Goal: Task Accomplishment & Management: Complete application form

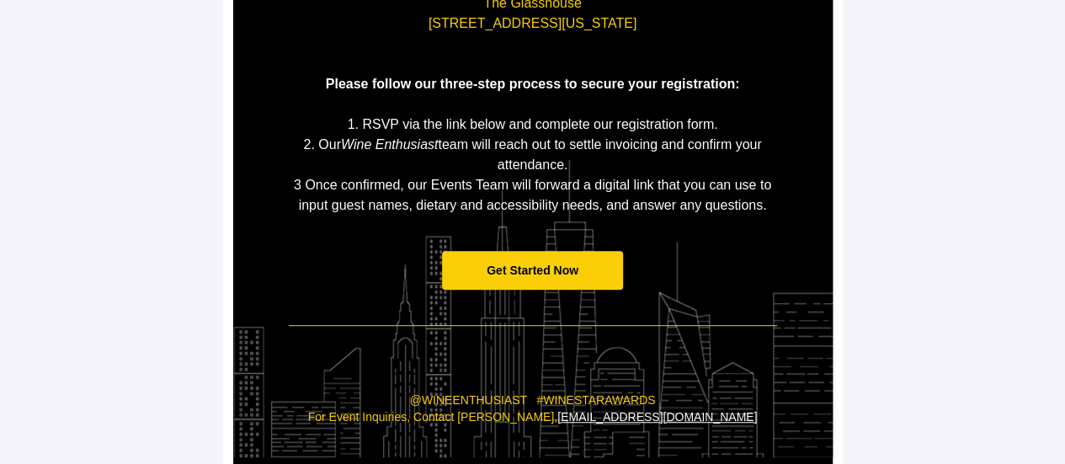
scroll to position [421, 0]
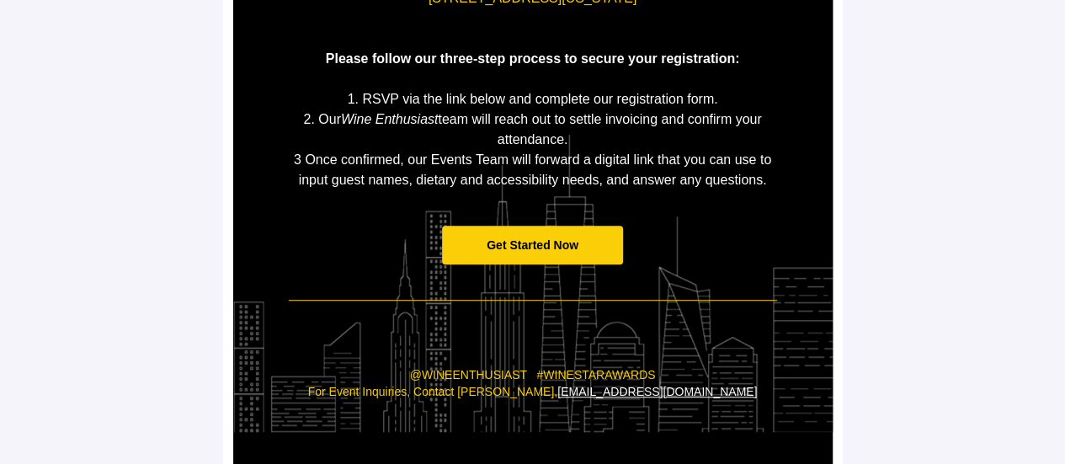
click at [547, 230] on span "Get Started Now" at bounding box center [532, 246] width 181 height 40
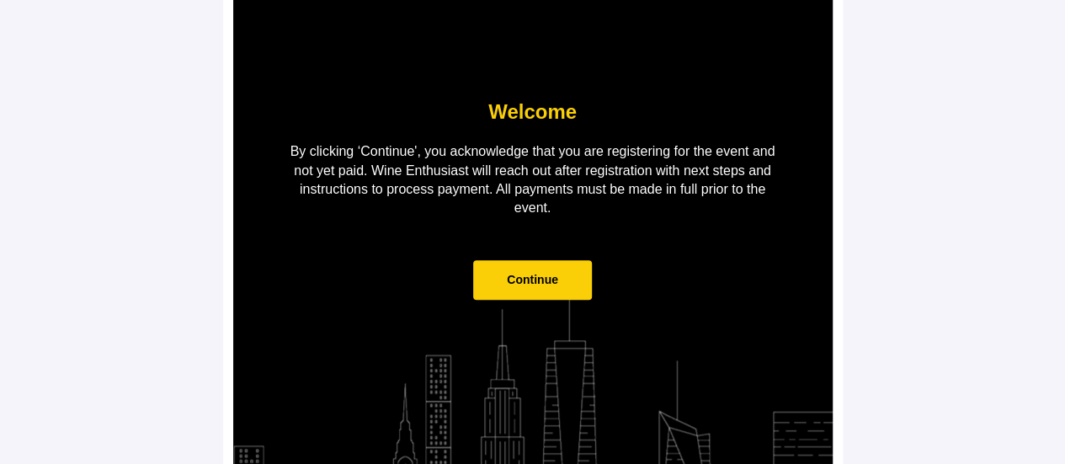
scroll to position [205, 0]
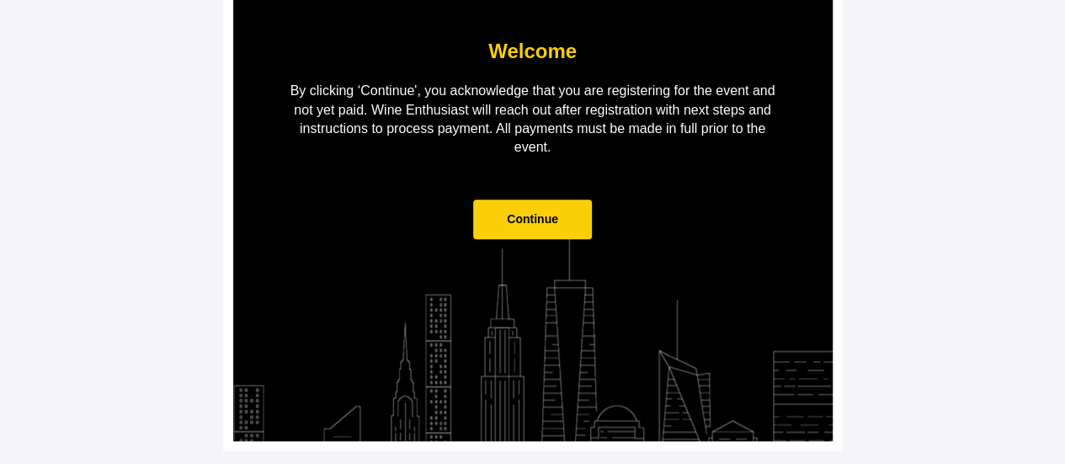
click at [547, 230] on span "Continue" at bounding box center [532, 220] width 119 height 40
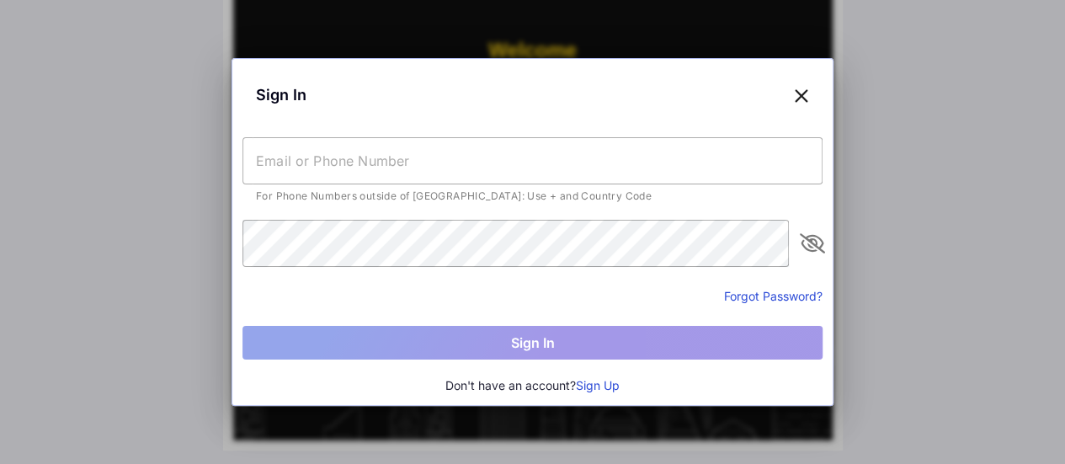
scroll to position [0, 0]
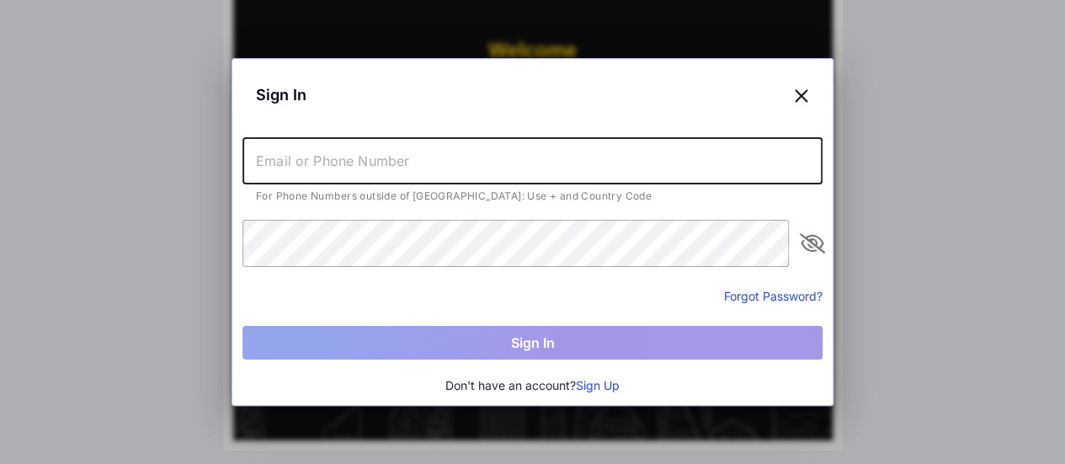
click at [526, 173] on input "text" at bounding box center [533, 160] width 580 height 47
type input "[EMAIL_ADDRESS][DOMAIN_NAME]"
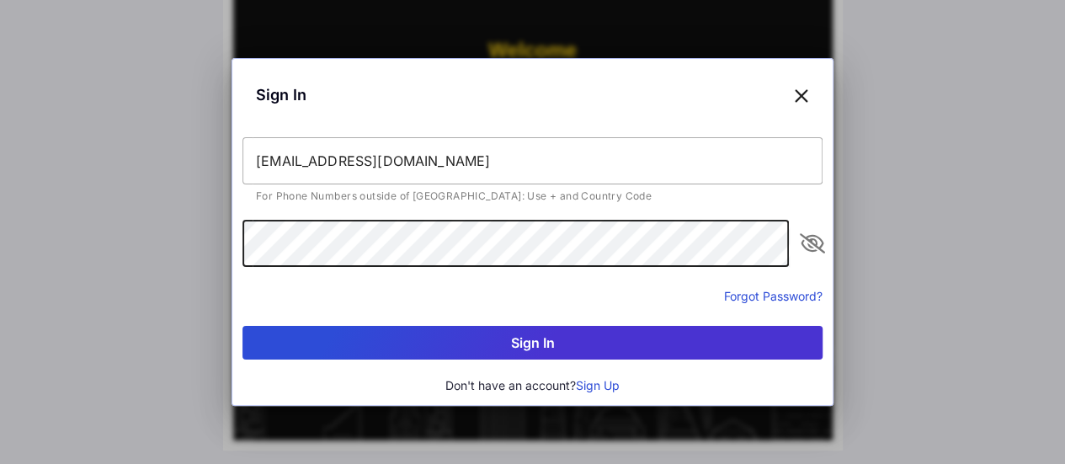
click at [814, 243] on icon "appended action" at bounding box center [813, 243] width 20 height 20
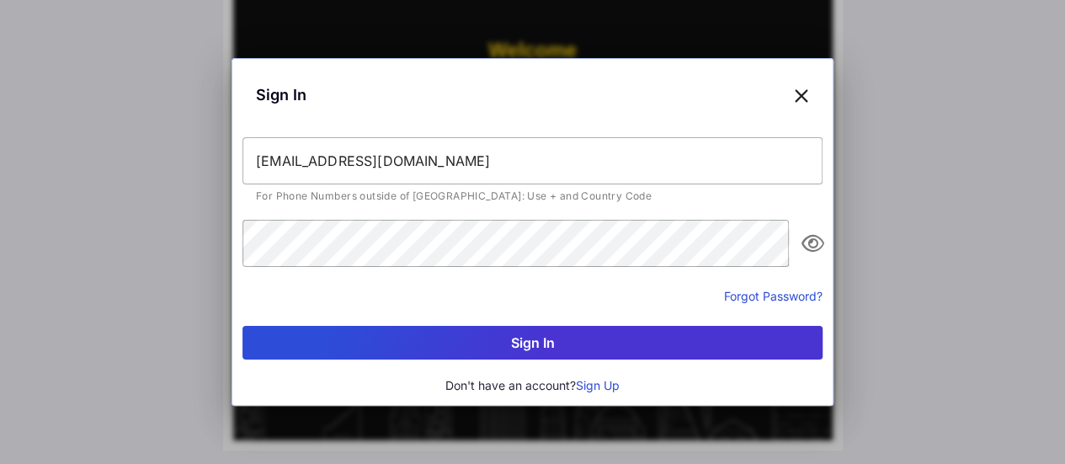
click at [375, 333] on button "Sign In" at bounding box center [533, 343] width 580 height 34
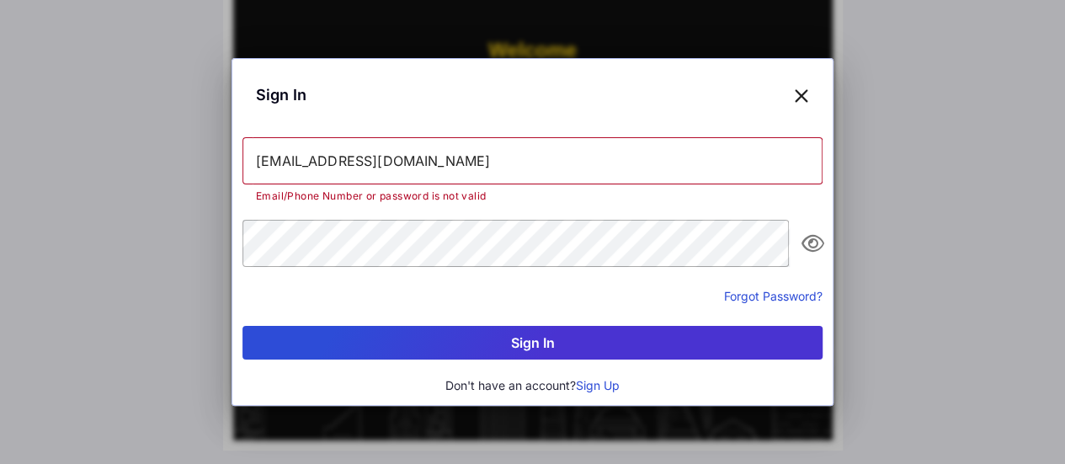
click at [595, 388] on button "Sign Up" at bounding box center [598, 385] width 44 height 19
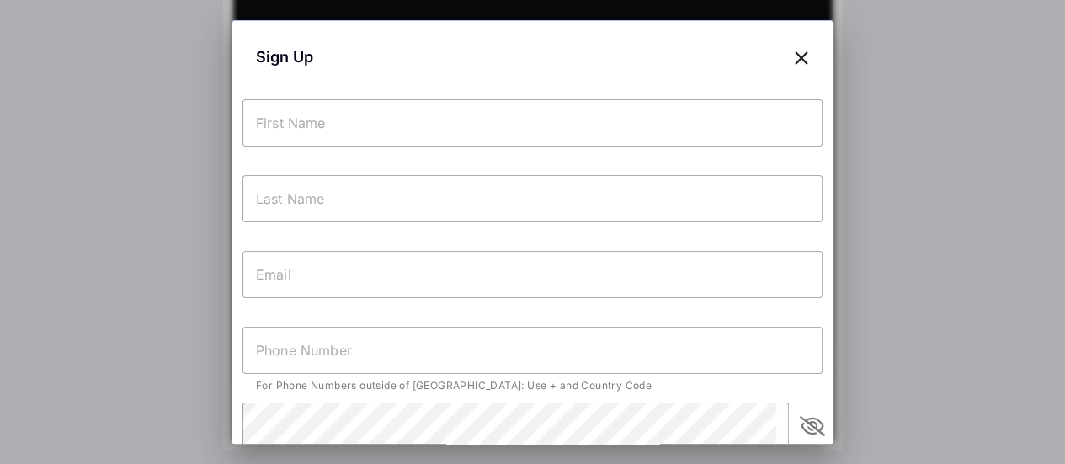
type input "[EMAIL_ADDRESS][DOMAIN_NAME]"
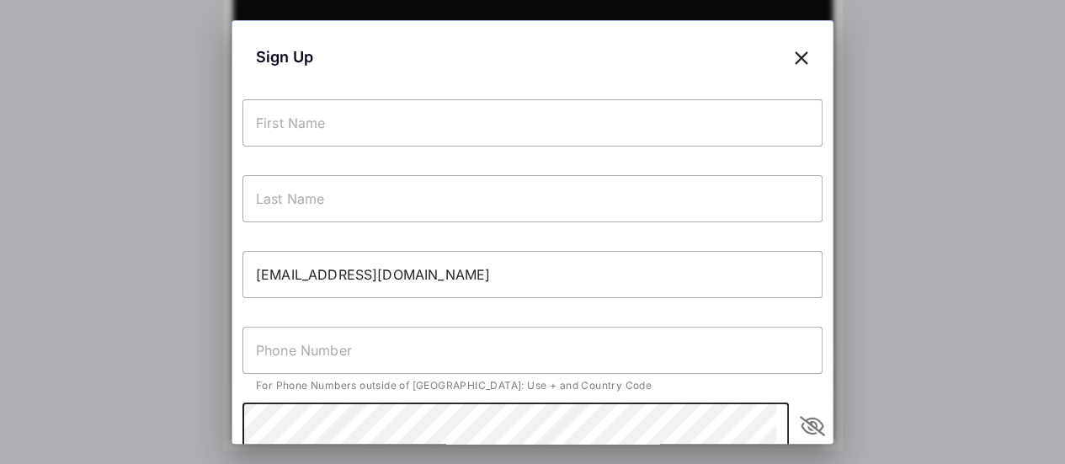
scroll to position [4, 0]
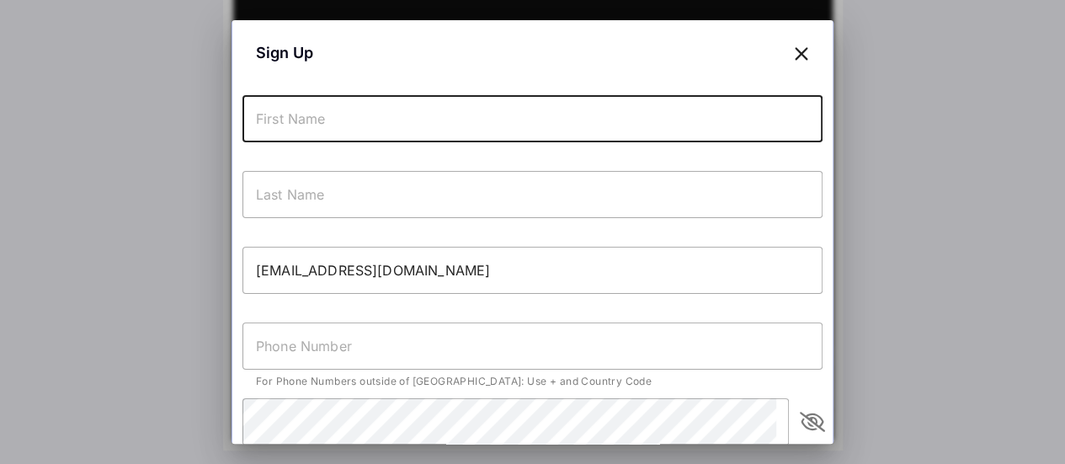
click at [341, 120] on input "text" at bounding box center [533, 118] width 580 height 47
type input "Aurore"
type input "[DEMOGRAPHIC_DATA]"
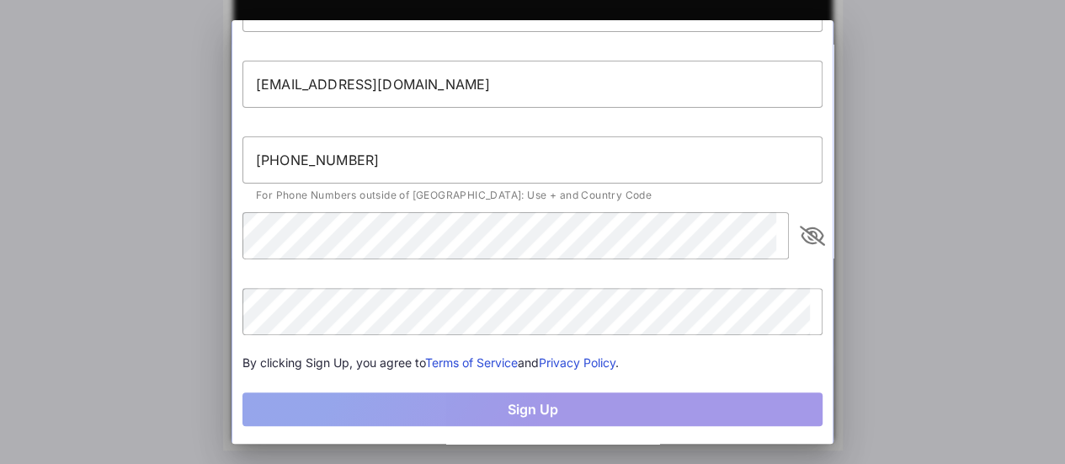
scroll to position [217, 0]
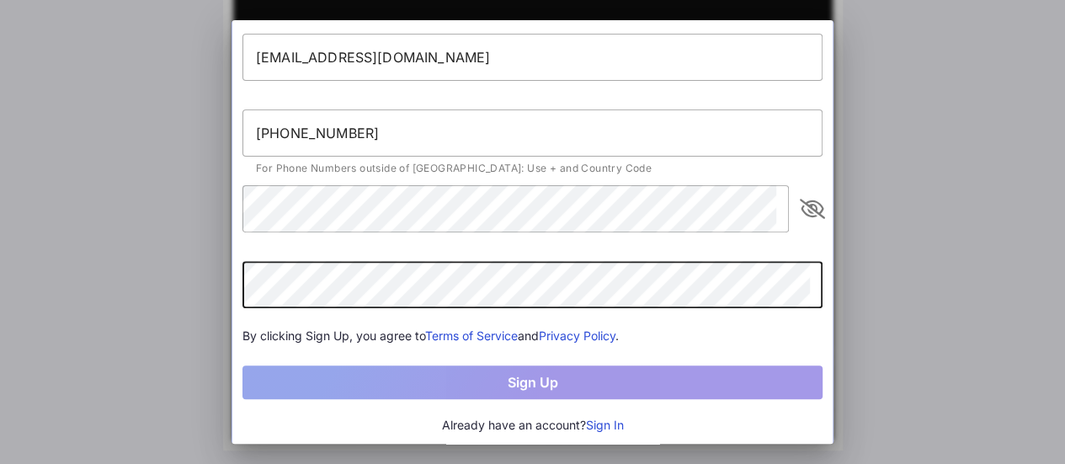
click at [803, 210] on icon "appended action" at bounding box center [813, 209] width 20 height 20
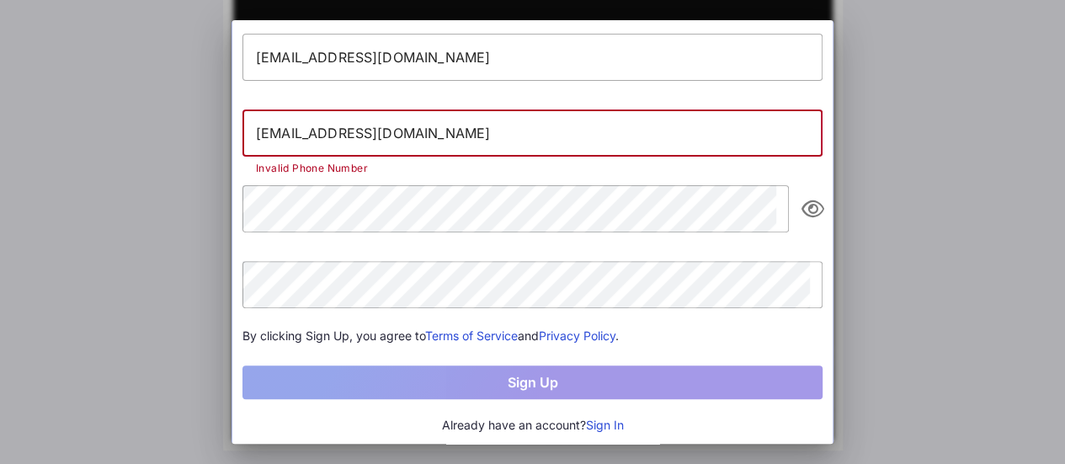
drag, startPoint x: 421, startPoint y: 133, endPoint x: 227, endPoint y: 131, distance: 193.7
click at [227, 131] on div "Sign Up [PERSON_NAME] [EMAIL_ADDRESS][DOMAIN_NAME] [DOMAIN_NAME][EMAIL_ADDRESS]…" at bounding box center [532, 232] width 1065 height 464
type input "[PHONE_NUMBER]"
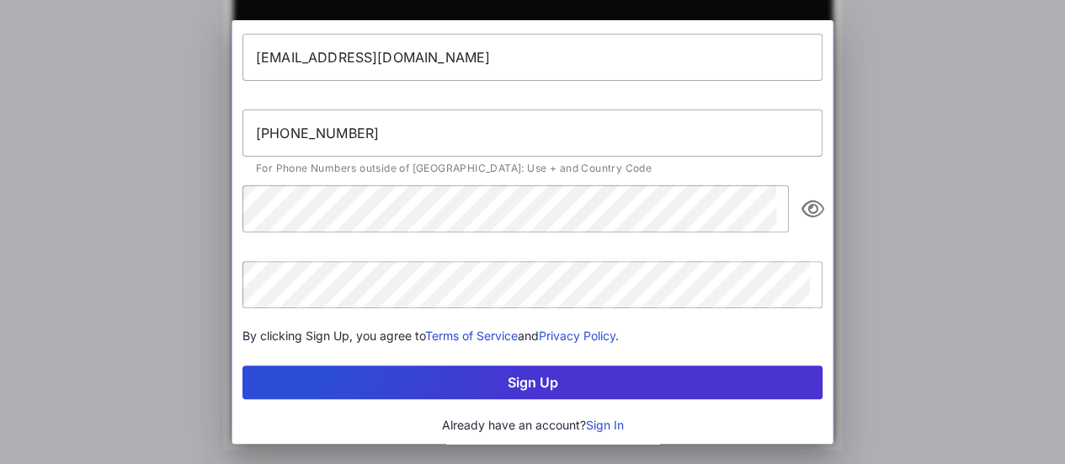
click at [403, 378] on button "Sign Up" at bounding box center [533, 383] width 580 height 34
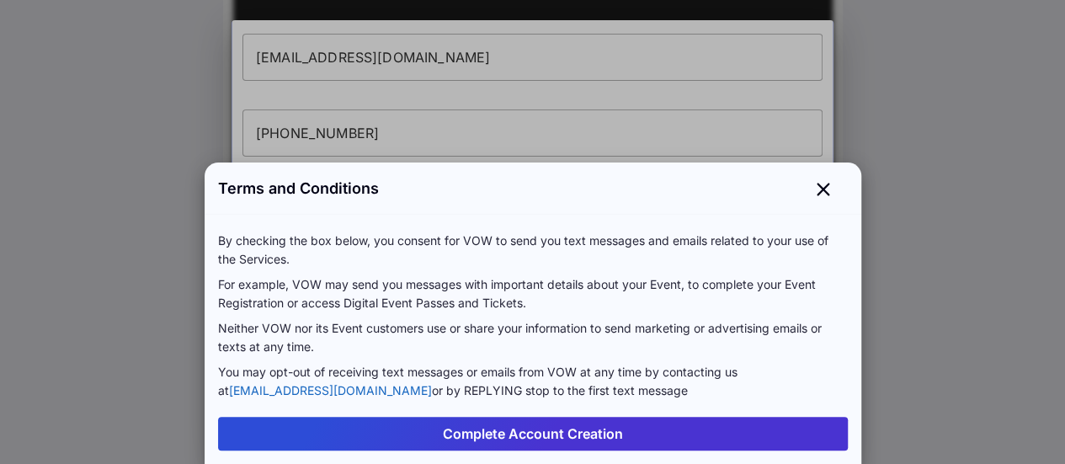
click at [487, 430] on button "Complete Account Creation" at bounding box center [533, 434] width 630 height 34
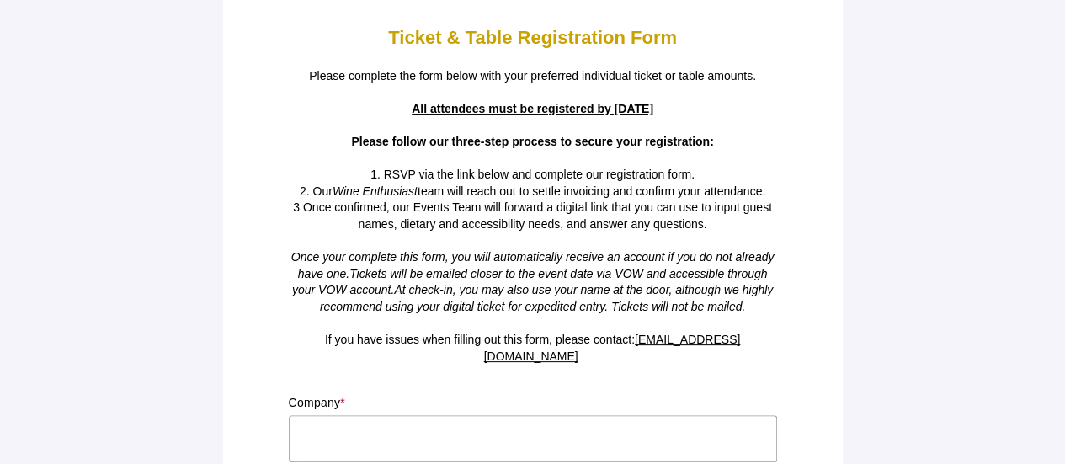
scroll to position [22, 0]
